Goal: Find specific page/section: Find specific page/section

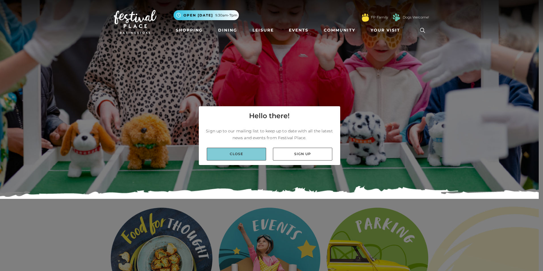
click at [240, 157] on link "Close" at bounding box center [236, 154] width 59 height 13
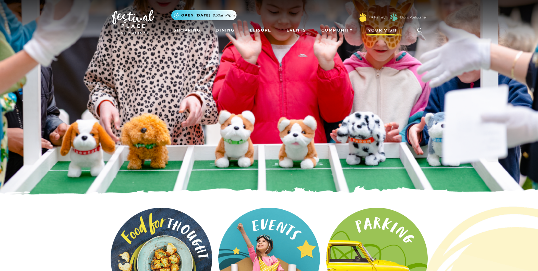
click at [381, 29] on span "Your Visit" at bounding box center [383, 30] width 30 height 6
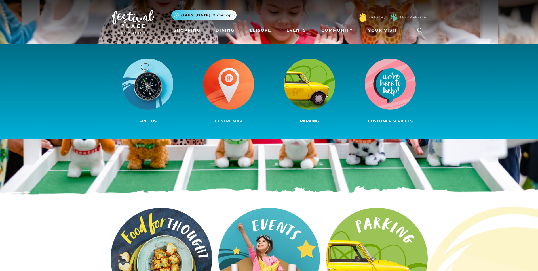
click at [230, 83] on img at bounding box center [228, 83] width 51 height 51
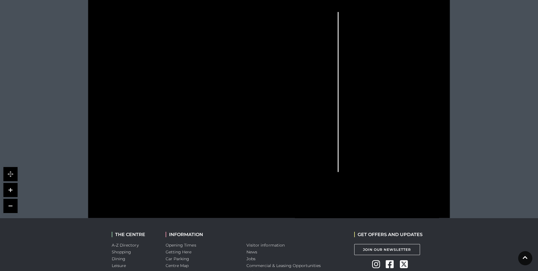
scroll to position [250, 0]
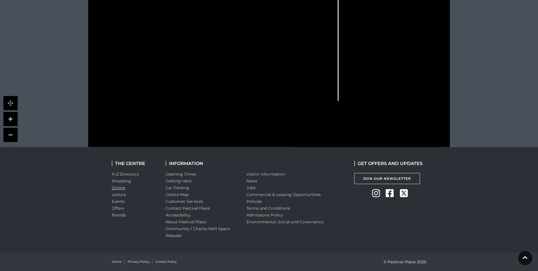
click at [120, 187] on link "Dining" at bounding box center [119, 187] width 14 height 5
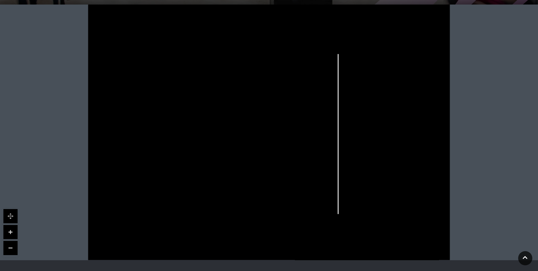
scroll to position [137, 0]
click at [10, 234] on link at bounding box center [10, 232] width 14 height 14
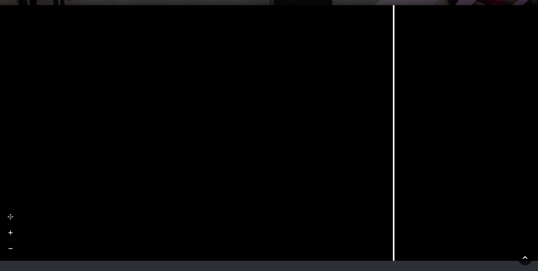
click at [10, 233] on link at bounding box center [10, 232] width 14 height 14
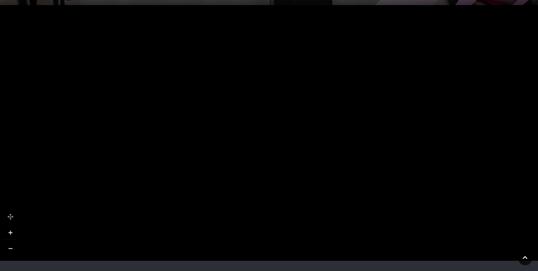
drag, startPoint x: 118, startPoint y: 192, endPoint x: 285, endPoint y: 34, distance: 230.3
click at [320, 0] on html "Skip to Navigation Skip to Content Toggle navigation .st5{fill:none;stroke:#FFF…" at bounding box center [269, 123] width 538 height 521
drag, startPoint x: 136, startPoint y: 127, endPoint x: 148, endPoint y: 99, distance: 30.9
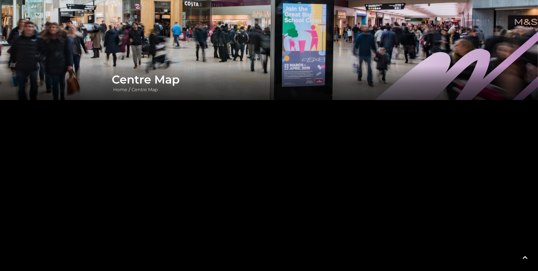
scroll to position [23, 0]
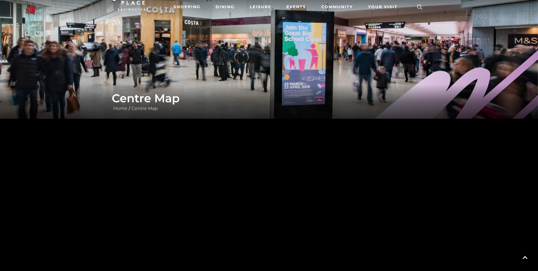
drag, startPoint x: 178, startPoint y: 184, endPoint x: 197, endPoint y: 175, distance: 21.6
click at [192, 178] on tspan "Warren James" at bounding box center [192, 178] width 0 height 0
drag, startPoint x: 211, startPoint y: 204, endPoint x: 184, endPoint y: 133, distance: 76.0
click at [182, 130] on polygon at bounding box center [211, 12] width 501 height 580
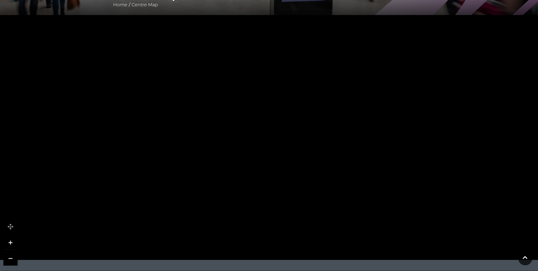
scroll to position [137, 0]
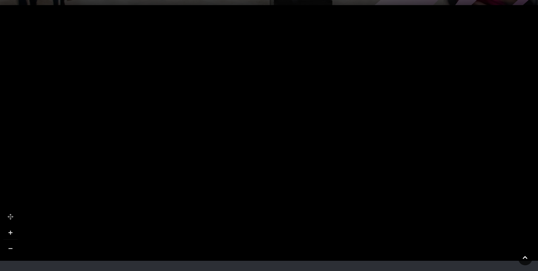
drag, startPoint x: 158, startPoint y: 101, endPoint x: 244, endPoint y: 143, distance: 95.6
